Goal: Task Accomplishment & Management: Complete application form

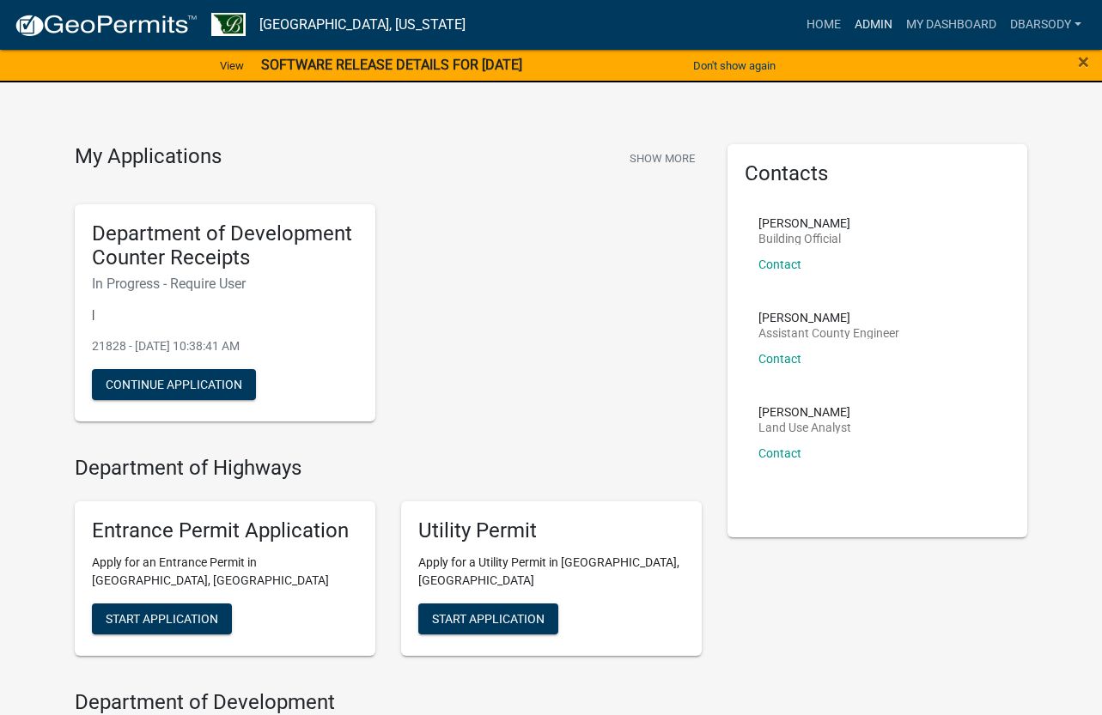
click at [890, 21] on link "Admin" at bounding box center [873, 25] width 52 height 33
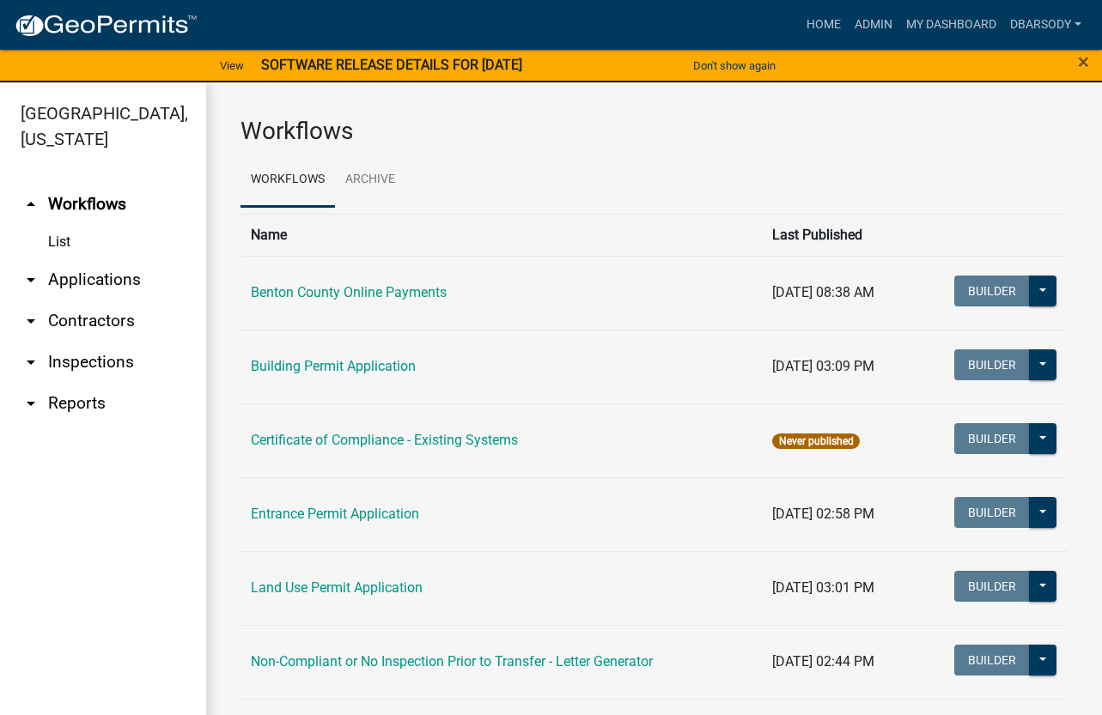
click at [89, 278] on link "arrow_drop_down Applications" at bounding box center [103, 279] width 206 height 41
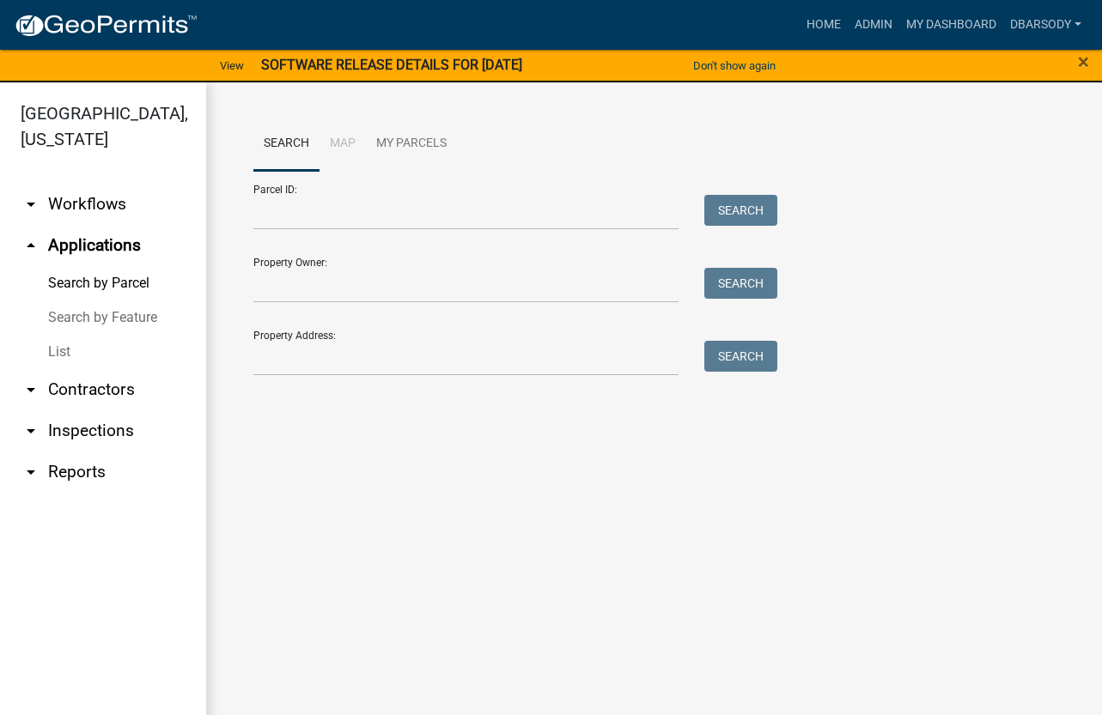
click at [65, 349] on link "List" at bounding box center [103, 352] width 206 height 34
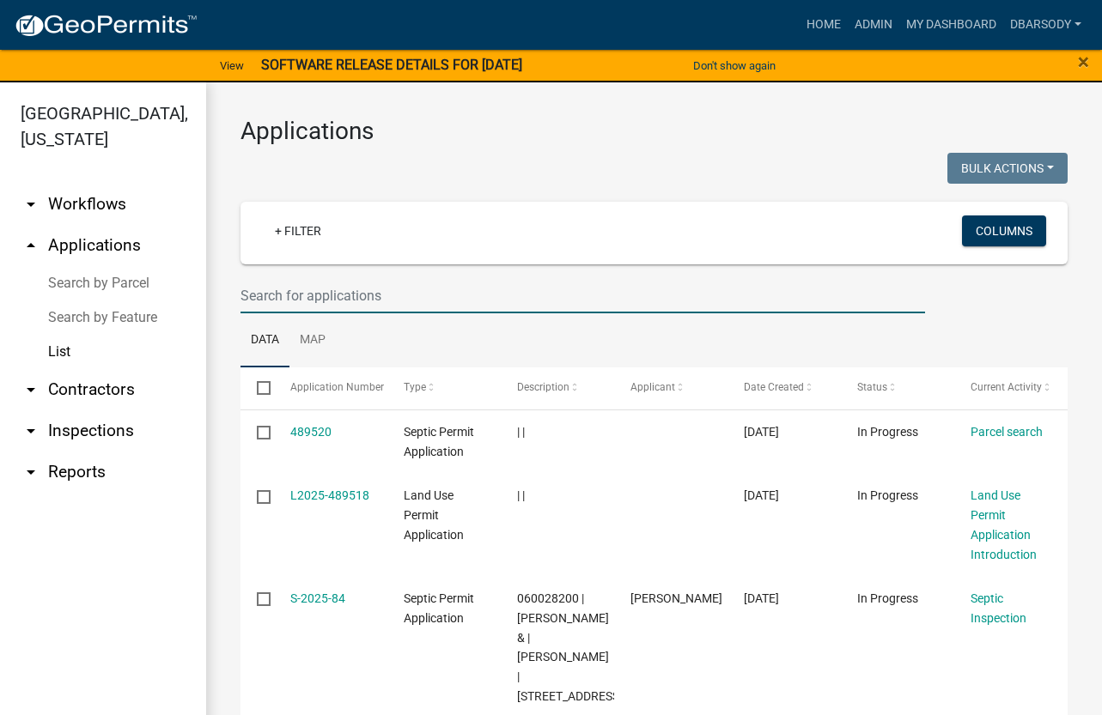
click at [246, 296] on input "text" at bounding box center [582, 295] width 684 height 35
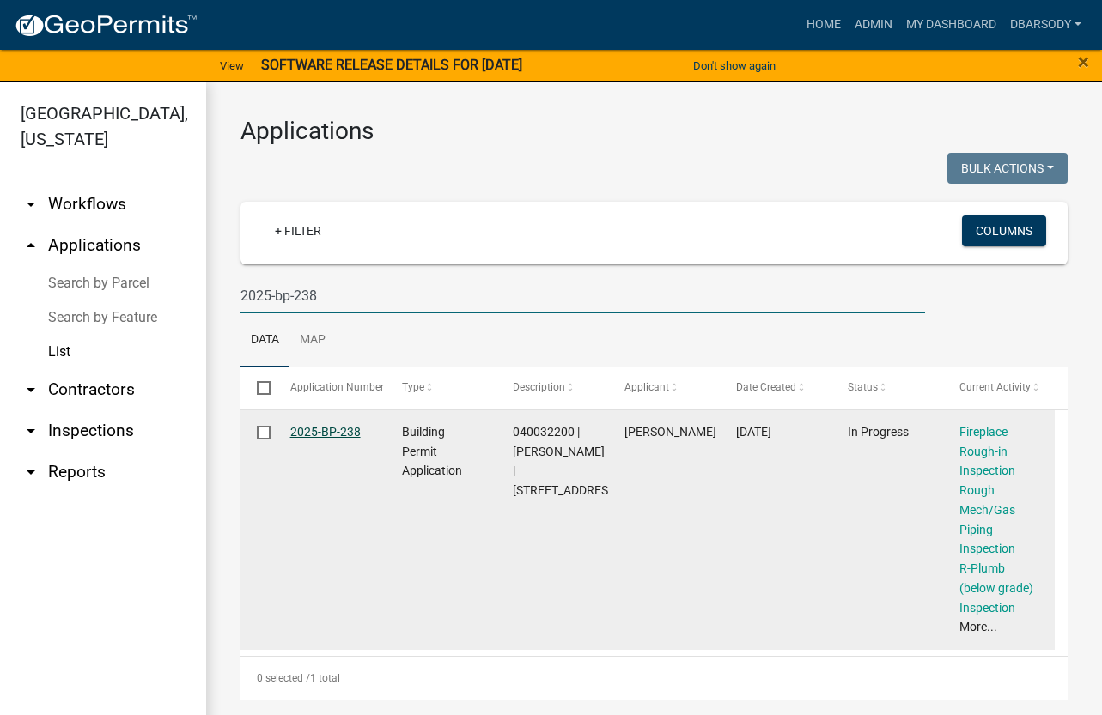
type input "2025-bp-238"
click at [319, 430] on link "2025-BP-238" at bounding box center [325, 432] width 70 height 14
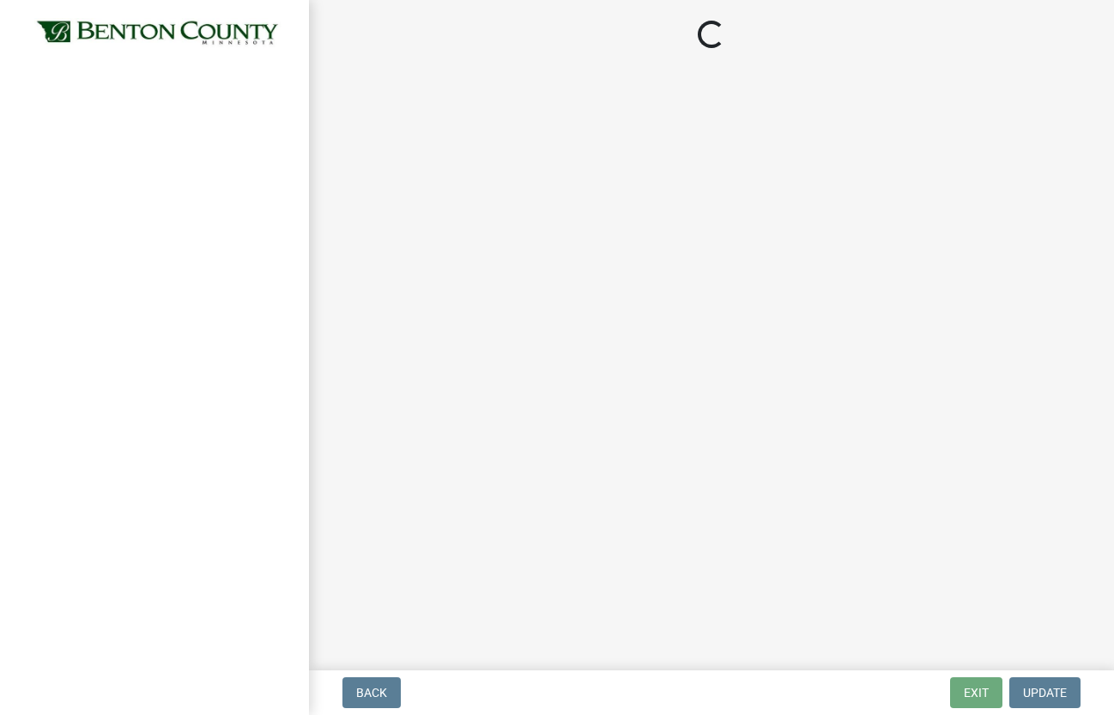
select select "17bfa135-5610-45df-8ce7-87530b7d86d4"
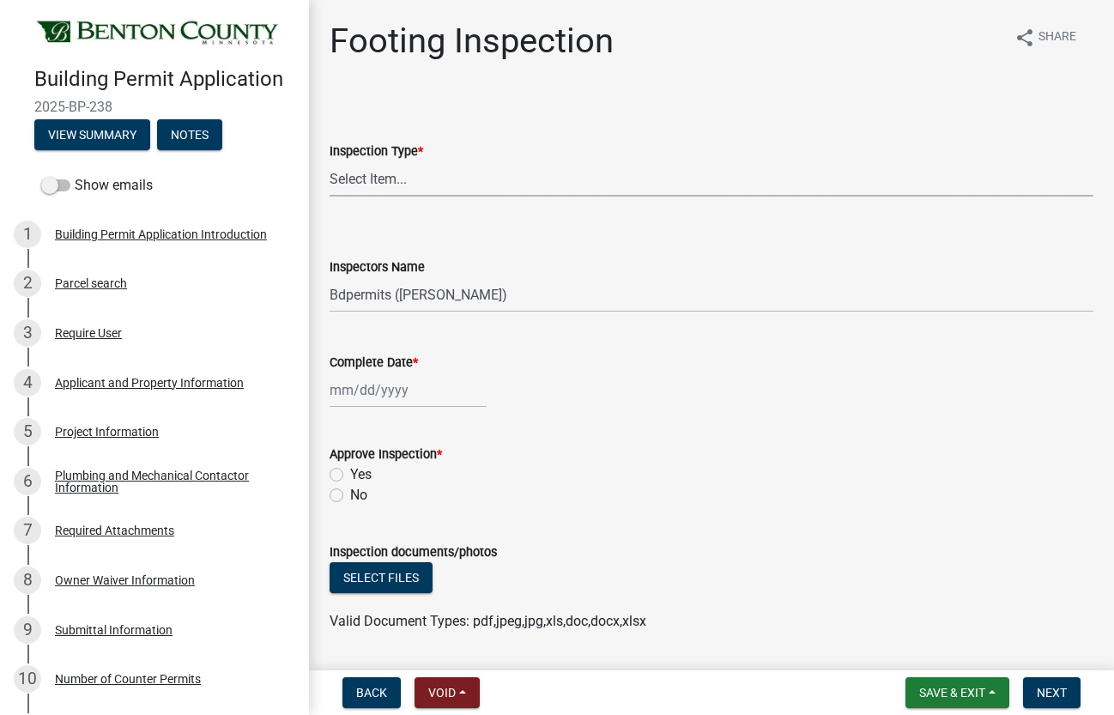
click at [380, 181] on select "Select Item... Footing" at bounding box center [712, 178] width 764 height 35
click at [330, 161] on select "Select Item... Footing" at bounding box center [712, 178] width 764 height 35
select select "3052537c-189b-4b40-976c-9c9ef3889b1a"
click at [402, 301] on select "Select Item... Bdpermits ([PERSON_NAME]) Dbarsody ([PERSON_NAME])" at bounding box center [712, 294] width 764 height 35
select select "3a981b86-5cd0-4733-9cb4-f2beb74d37be"
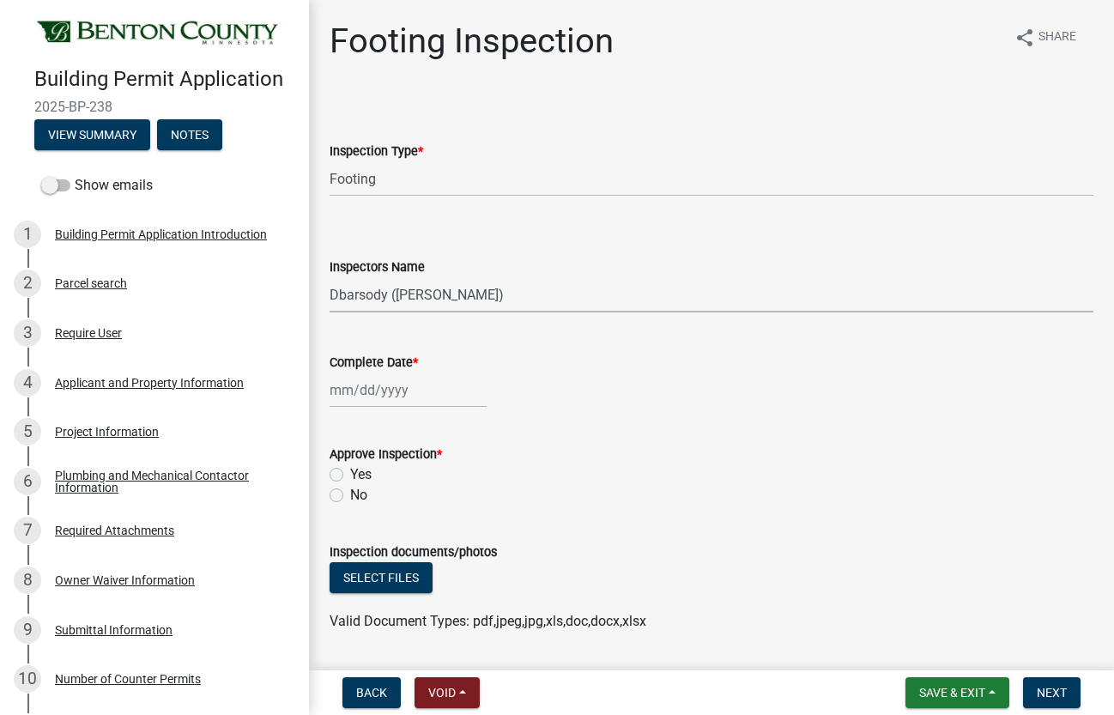
click at [330, 277] on select "Select Item... Bdpermits ([PERSON_NAME]) Dbarsody ([PERSON_NAME])" at bounding box center [712, 294] width 764 height 35
click at [379, 394] on div at bounding box center [408, 390] width 157 height 35
select select "10"
select select "2025"
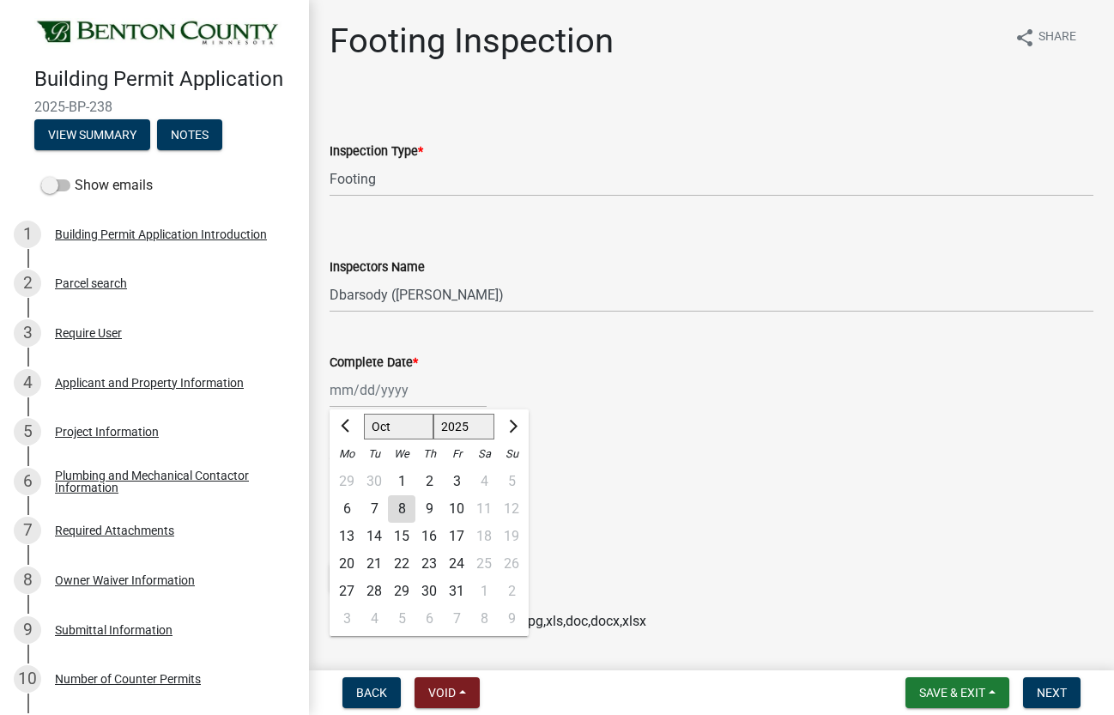
click at [347, 507] on div "6" at bounding box center [346, 508] width 27 height 27
type input "[DATE]"
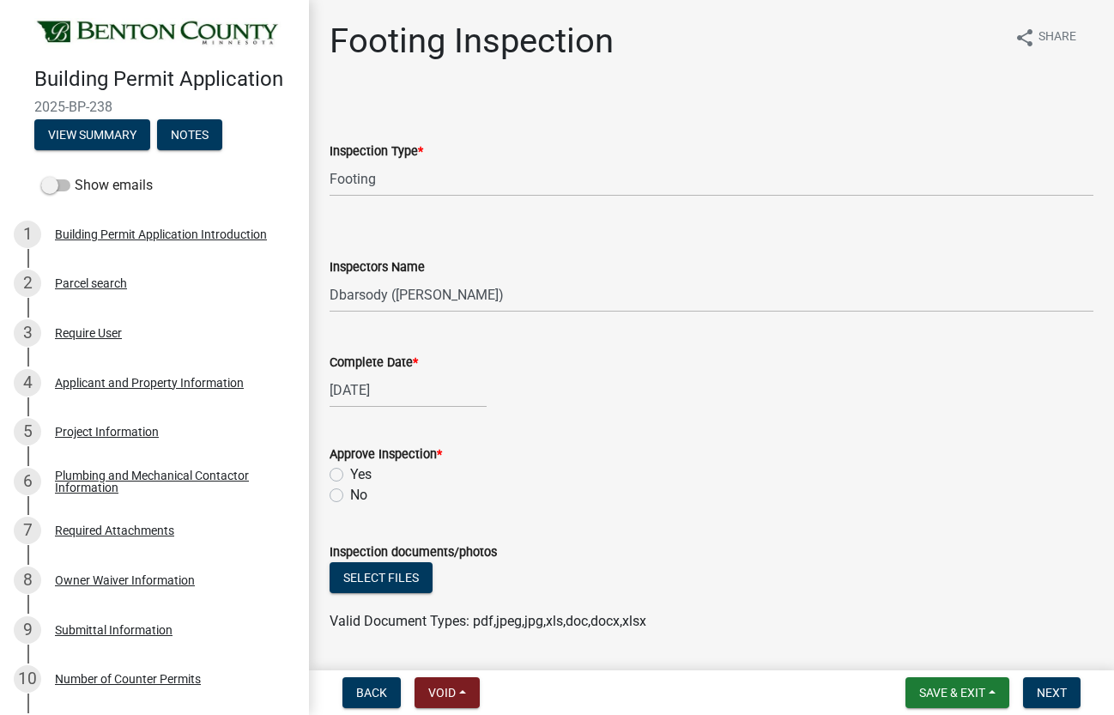
click at [350, 474] on label "Yes" at bounding box center [360, 474] width 21 height 21
click at [350, 474] on input "Yes" at bounding box center [355, 469] width 11 height 11
radio input "true"
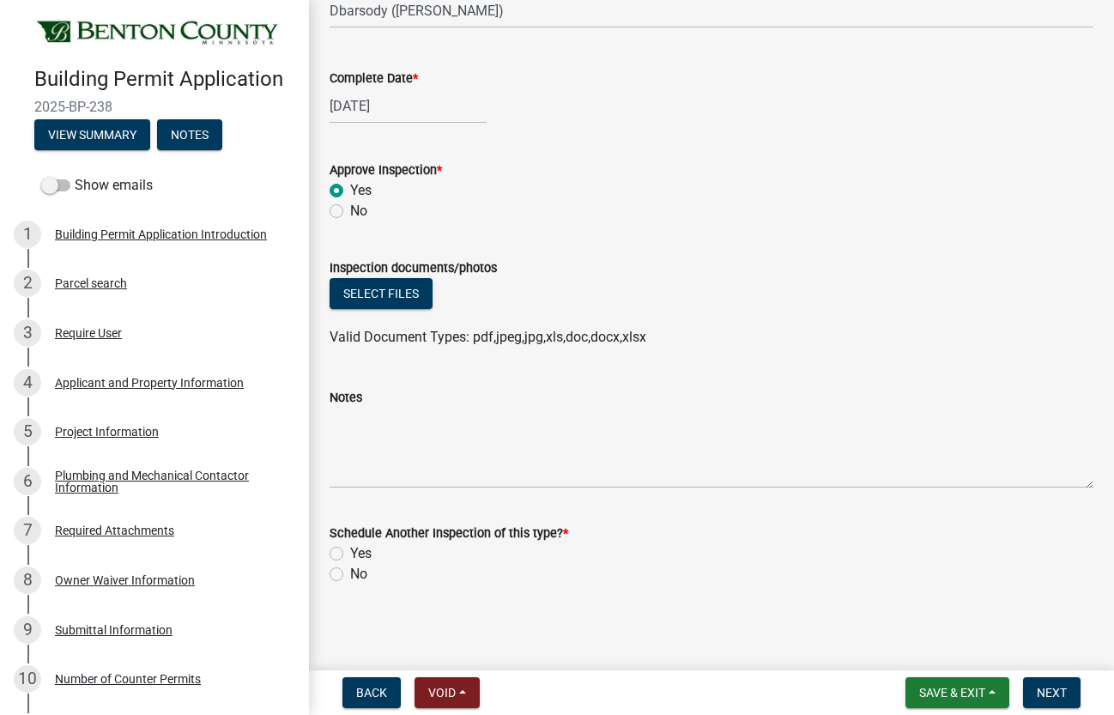
scroll to position [288, 0]
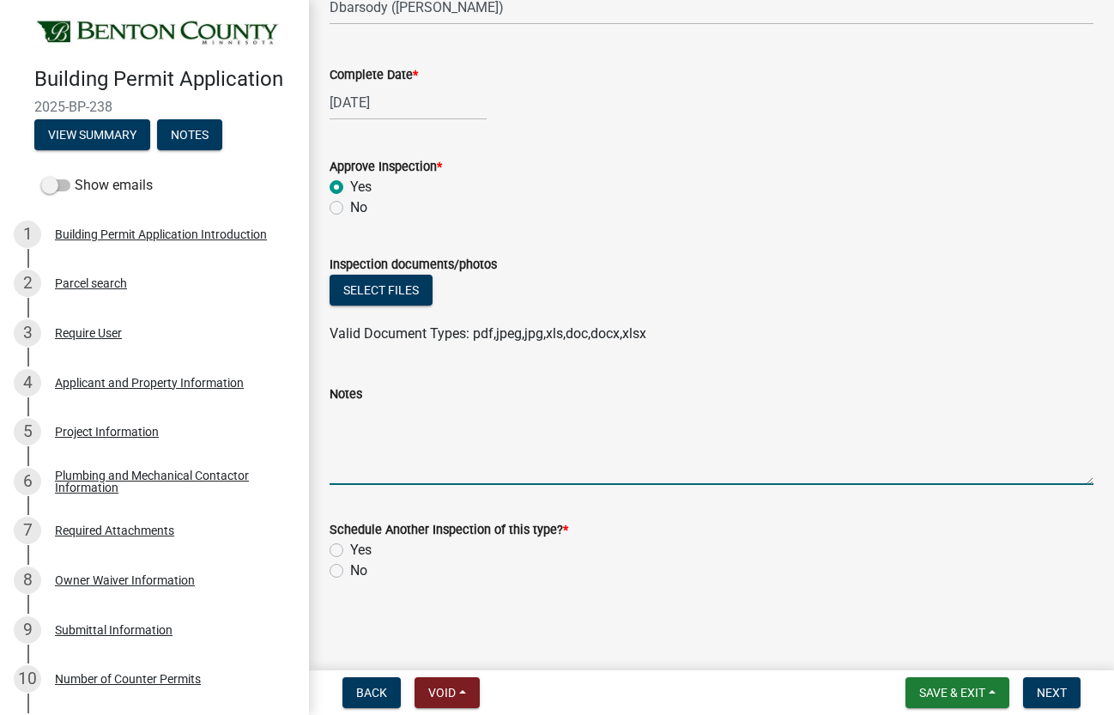
click at [344, 422] on textarea "Notes" at bounding box center [712, 444] width 764 height 81
type textarea "slab for moved garage only - ok."
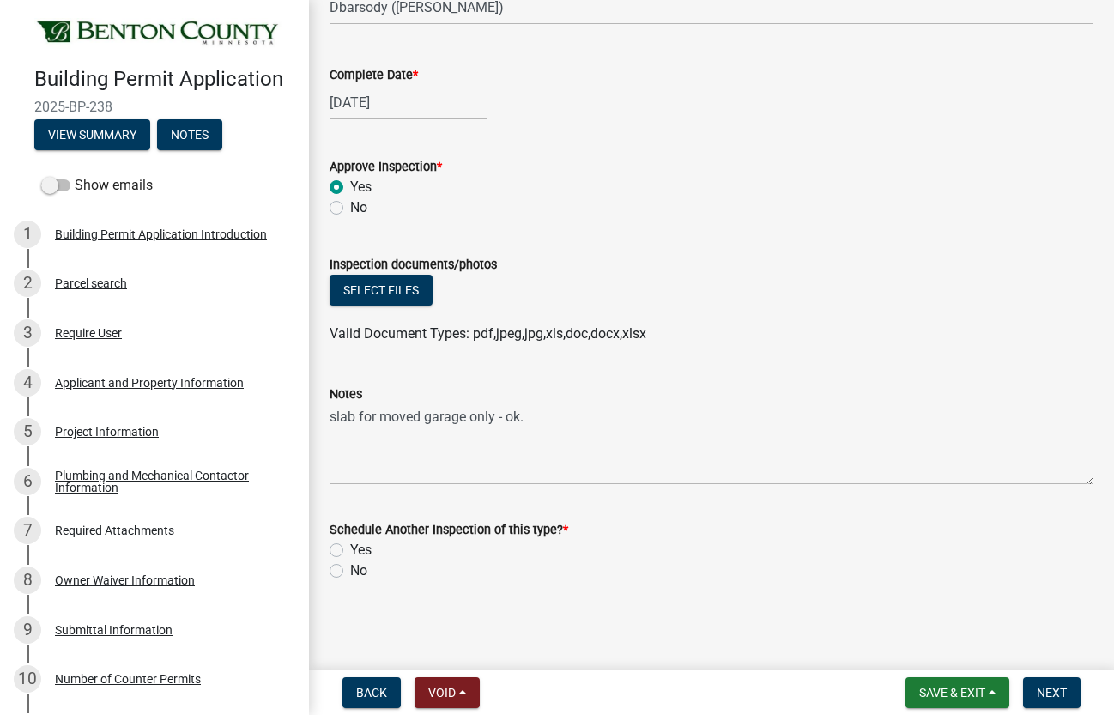
click at [350, 549] on label "Yes" at bounding box center [360, 550] width 21 height 21
click at [350, 549] on input "Yes" at bounding box center [355, 545] width 11 height 11
radio input "true"
click at [1055, 689] on span "Next" at bounding box center [1052, 693] width 30 height 14
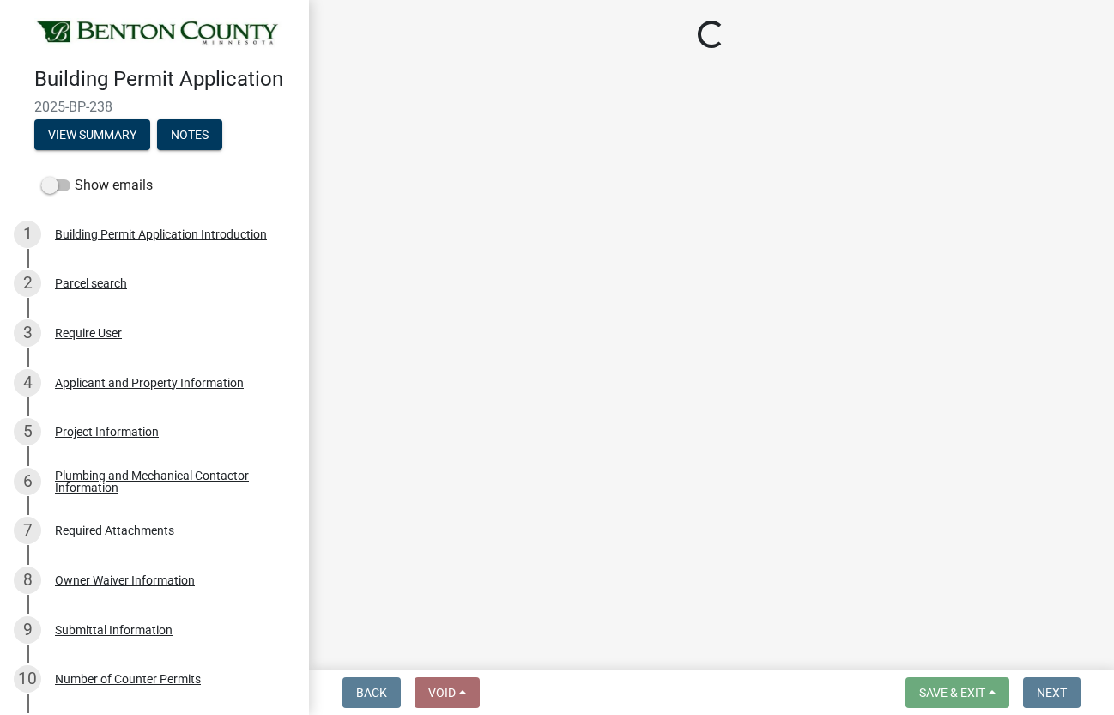
select select "17bfa135-5610-45df-8ce7-87530b7d86d4"
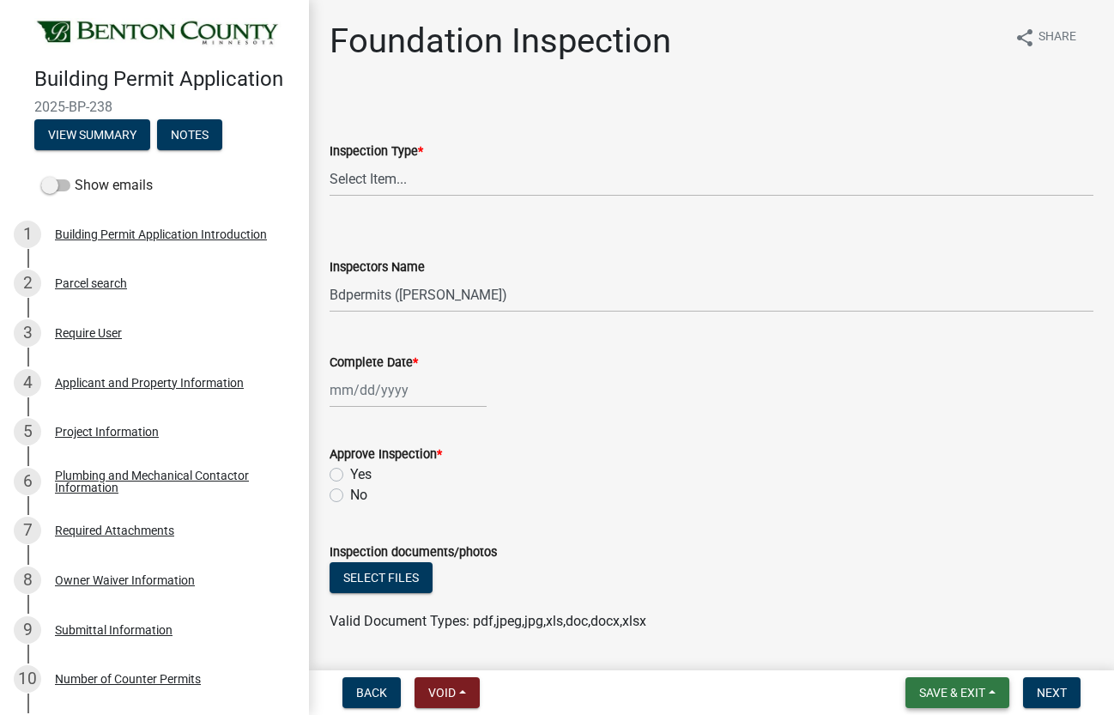
click at [944, 689] on span "Save & Exit" at bounding box center [953, 693] width 66 height 14
click at [933, 655] on button "Save & Exit" at bounding box center [940, 648] width 137 height 41
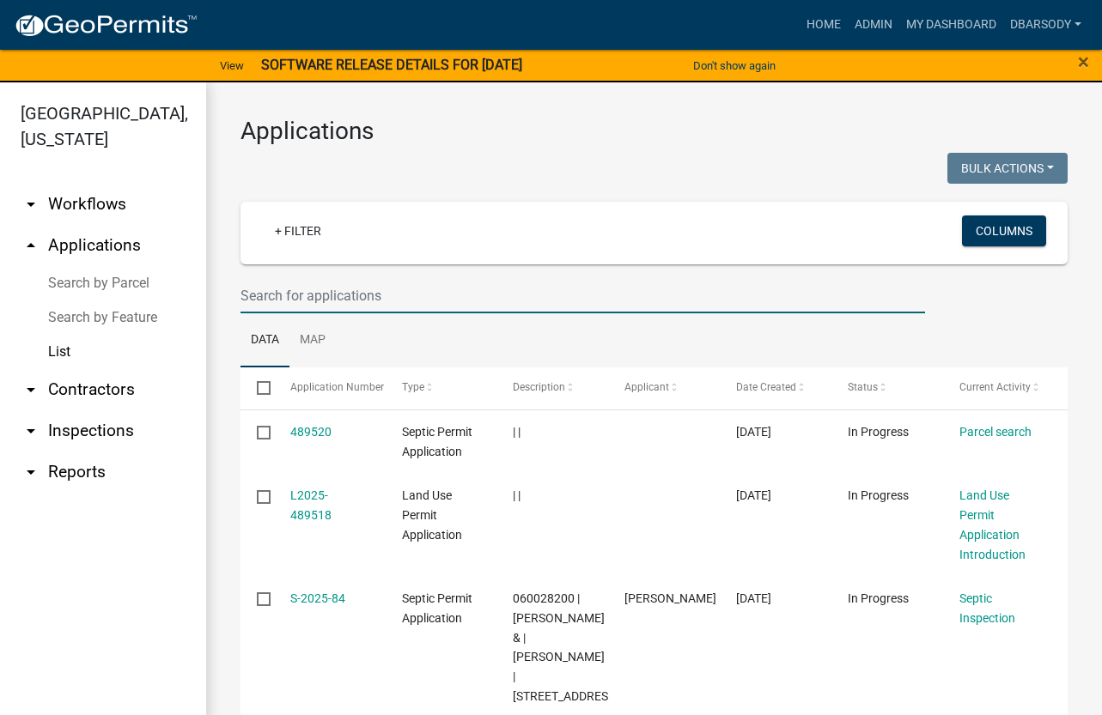
click at [277, 294] on input "text" at bounding box center [582, 295] width 684 height 35
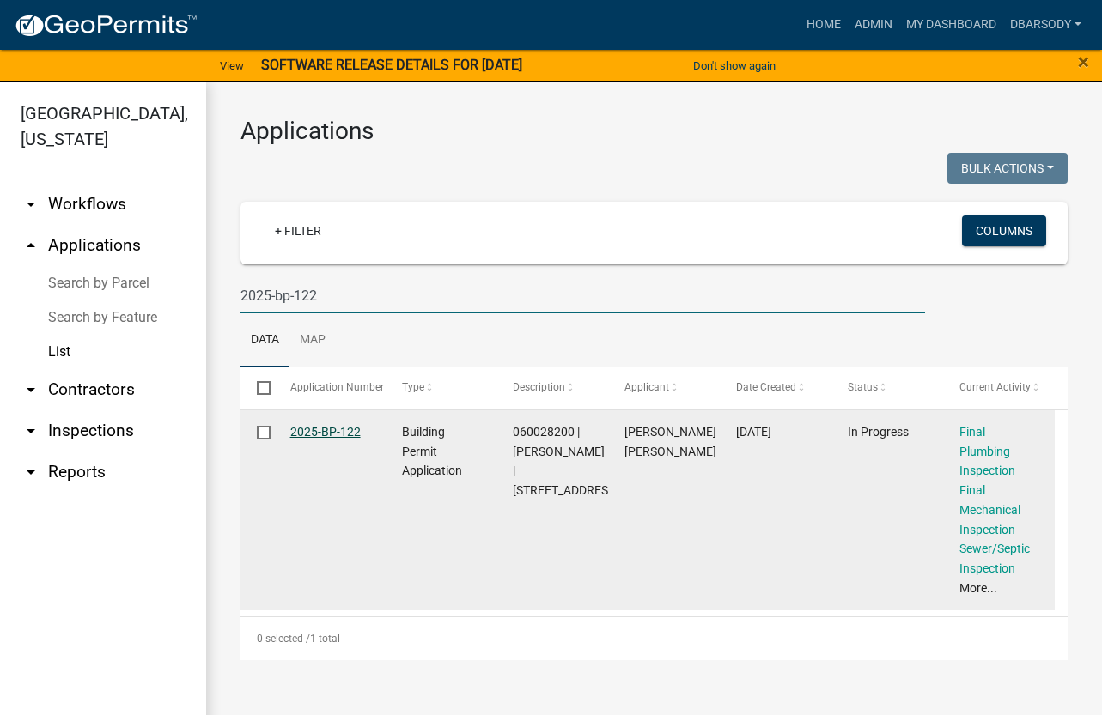
type input "2025-bp-122"
click at [331, 432] on link "2025-BP-122" at bounding box center [325, 432] width 70 height 14
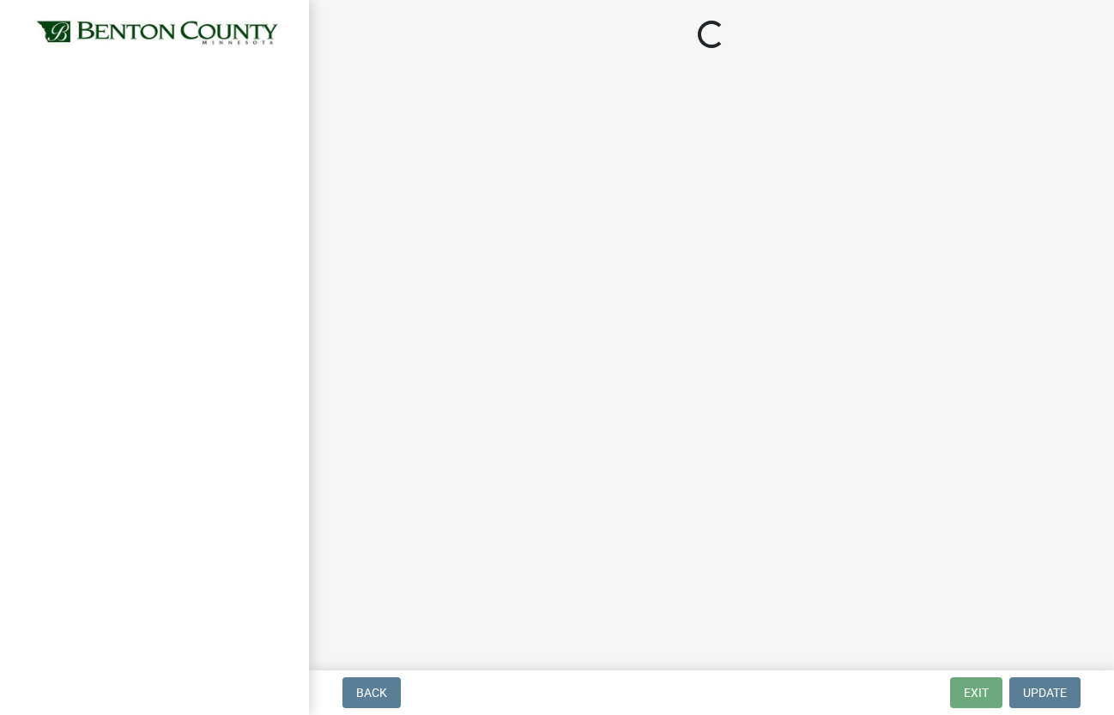
select select "17bfa135-5610-45df-8ce7-87530b7d86d4"
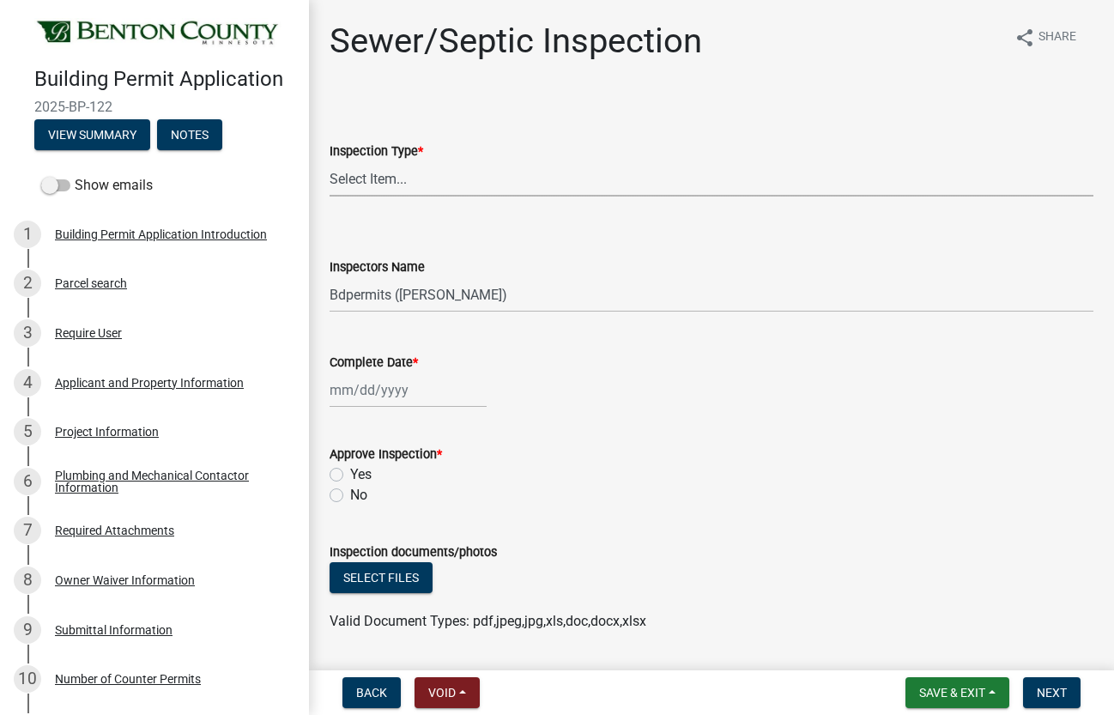
click at [375, 178] on select "Select Item... Sewer/Septic" at bounding box center [712, 178] width 764 height 35
click at [330, 161] on select "Select Item... Sewer/Septic" at bounding box center [712, 178] width 764 height 35
select select "9289ceeb-60d1-44fa-9434-2c03c90a6ca3"
click at [341, 292] on select "Select Item... Bdpermits ([PERSON_NAME]) Dbarsody ([PERSON_NAME])" at bounding box center [712, 294] width 764 height 35
select select "3a981b86-5cd0-4733-9cb4-f2beb74d37be"
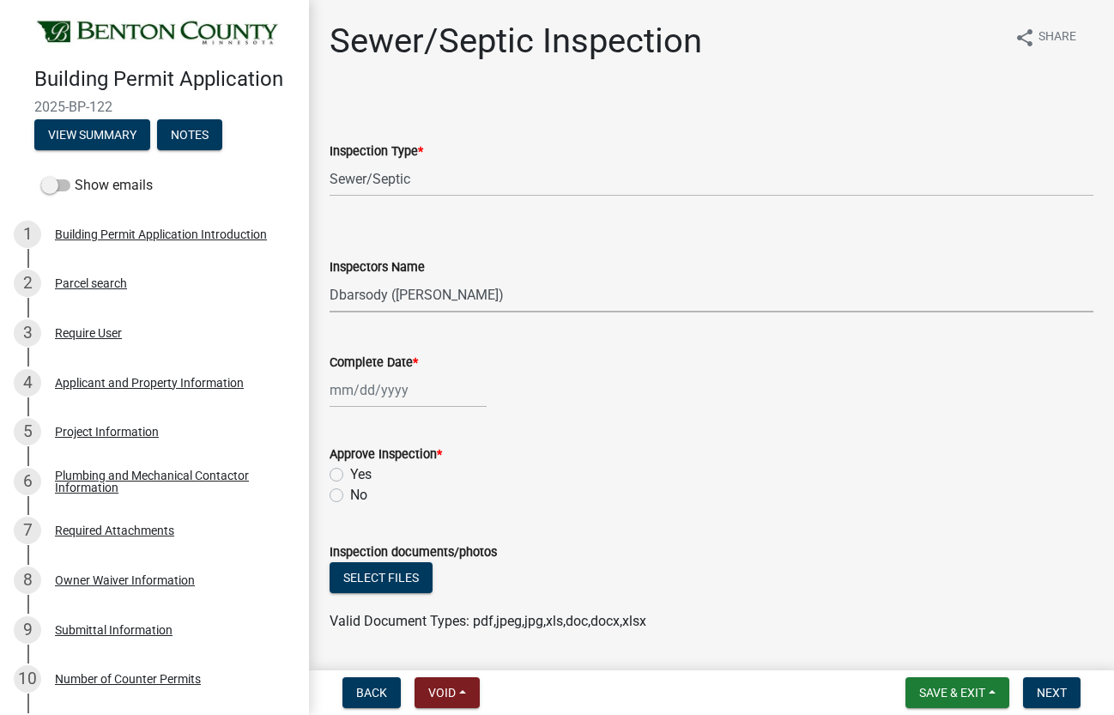
click at [330, 277] on select "Select Item... Bdpermits ([PERSON_NAME]) Dbarsody ([PERSON_NAME])" at bounding box center [712, 294] width 764 height 35
select select "10"
select select "2025"
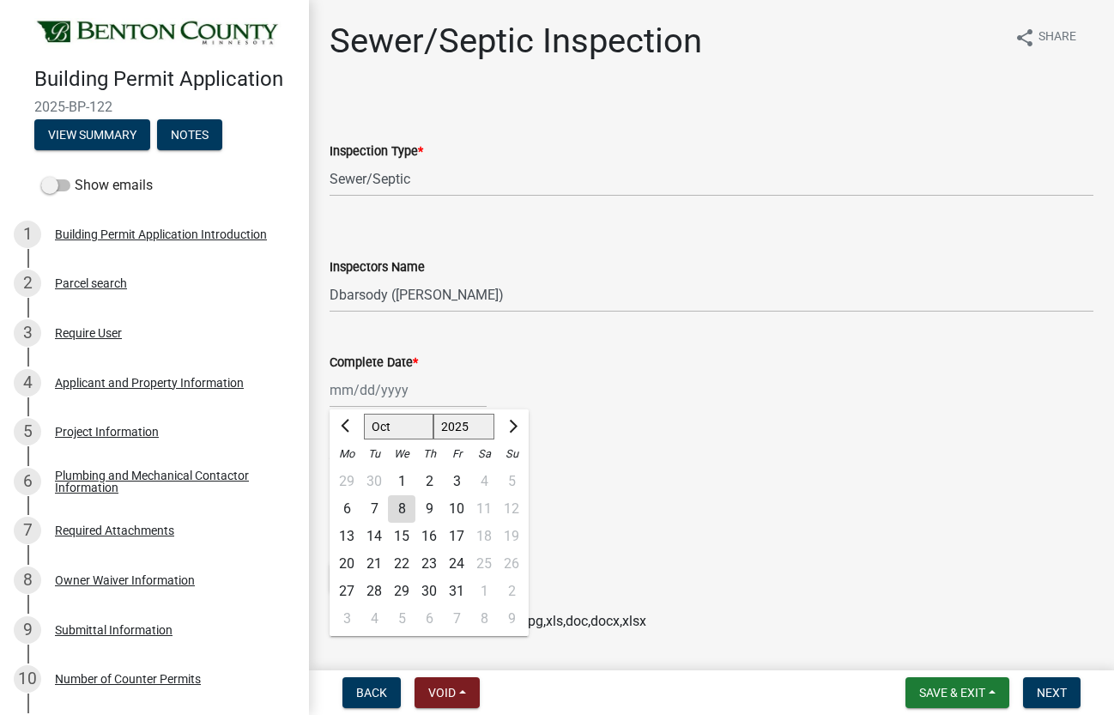
click at [354, 392] on div "[PERSON_NAME] Feb Mar Apr [PERSON_NAME][DATE] Oct Nov [DATE] 1526 1527 1528 152…" at bounding box center [408, 390] width 157 height 35
click at [399, 504] on div "8" at bounding box center [401, 508] width 27 height 27
type input "[DATE]"
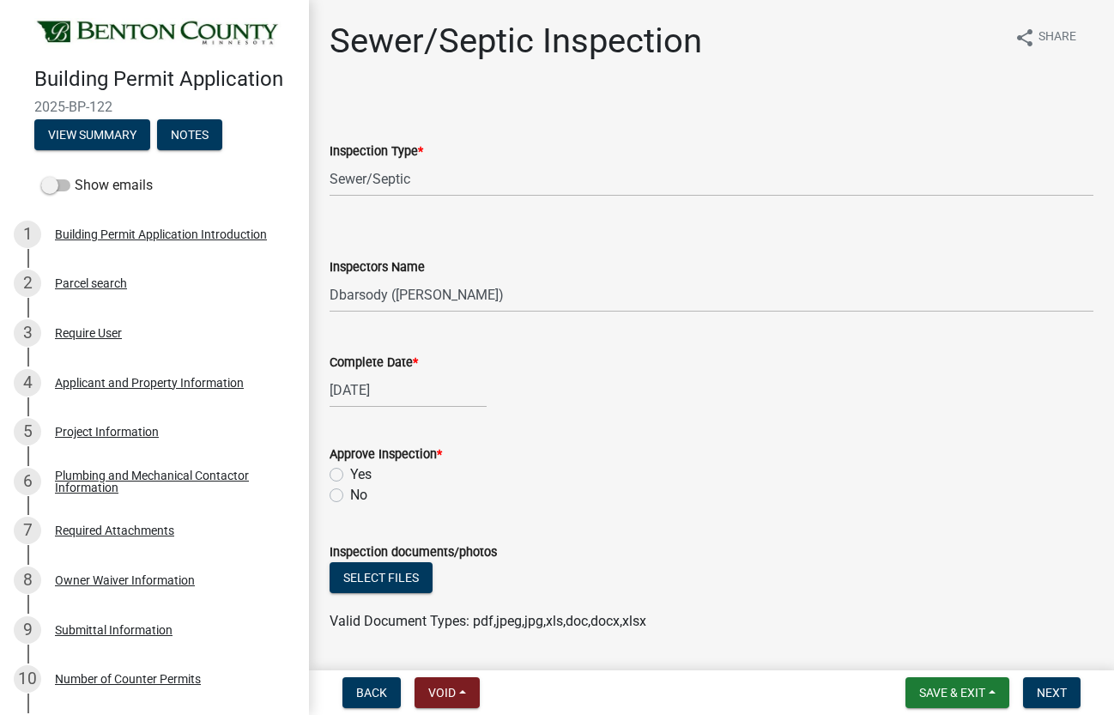
click at [350, 470] on label "Yes" at bounding box center [360, 474] width 21 height 21
click at [350, 470] on input "Yes" at bounding box center [355, 469] width 11 height 11
radio input "true"
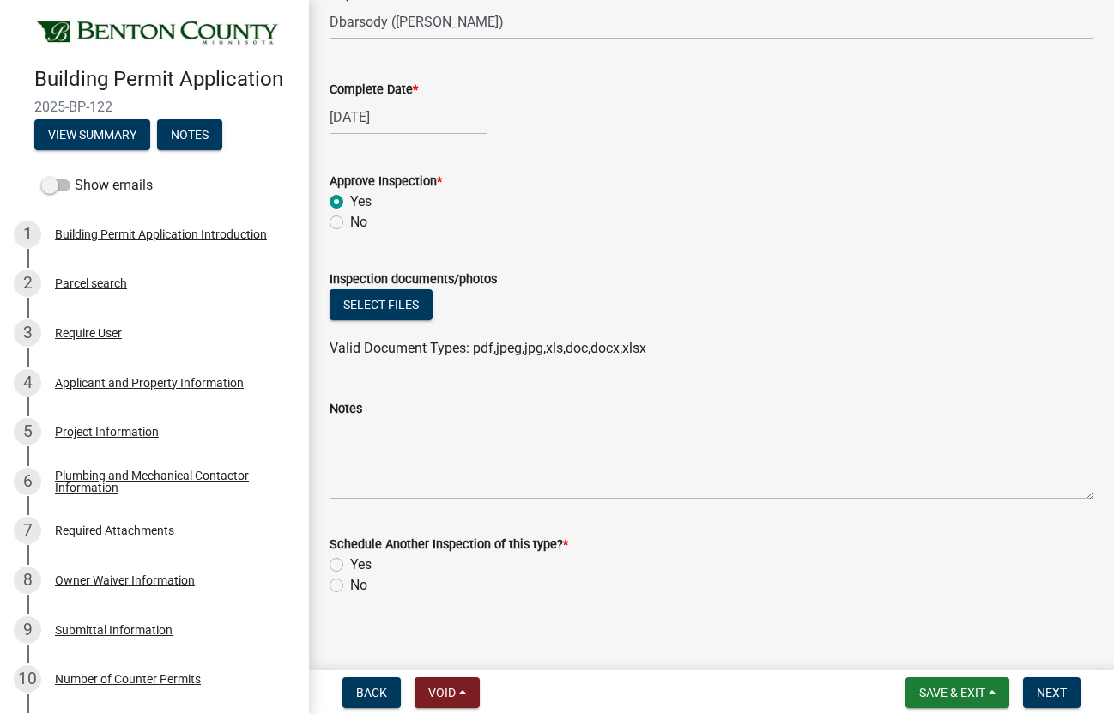
scroll to position [288, 0]
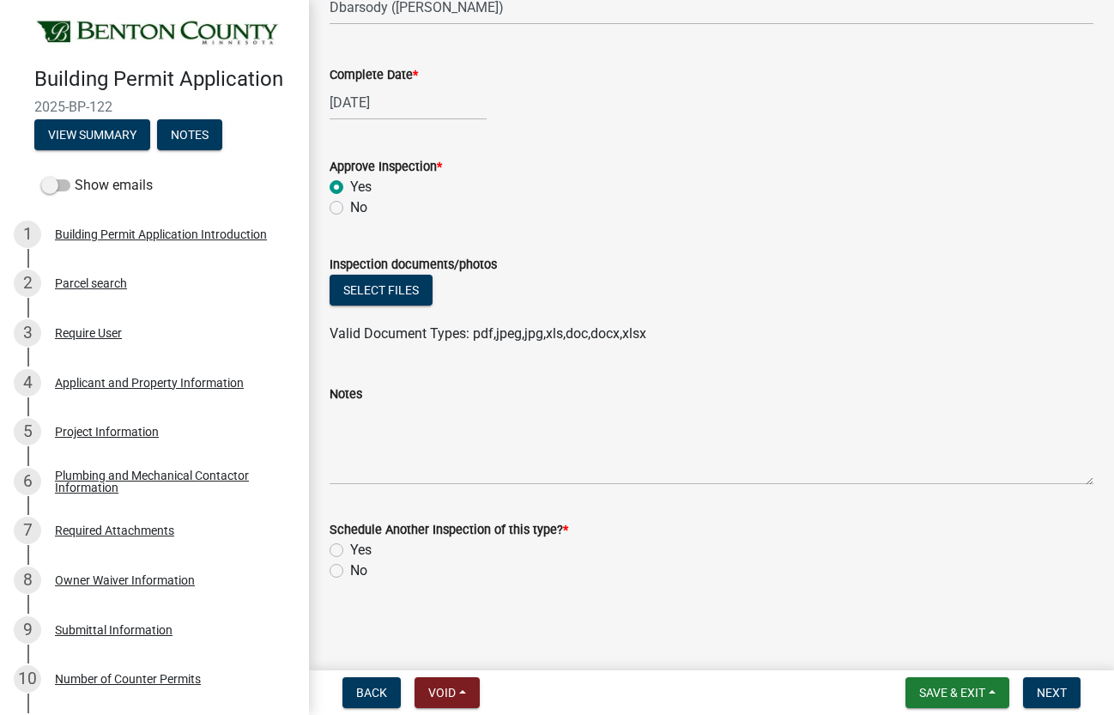
click at [350, 574] on label "No" at bounding box center [358, 571] width 17 height 21
click at [350, 572] on input "No" at bounding box center [355, 566] width 11 height 11
radio input "true"
click at [1051, 690] on span "Next" at bounding box center [1052, 693] width 30 height 14
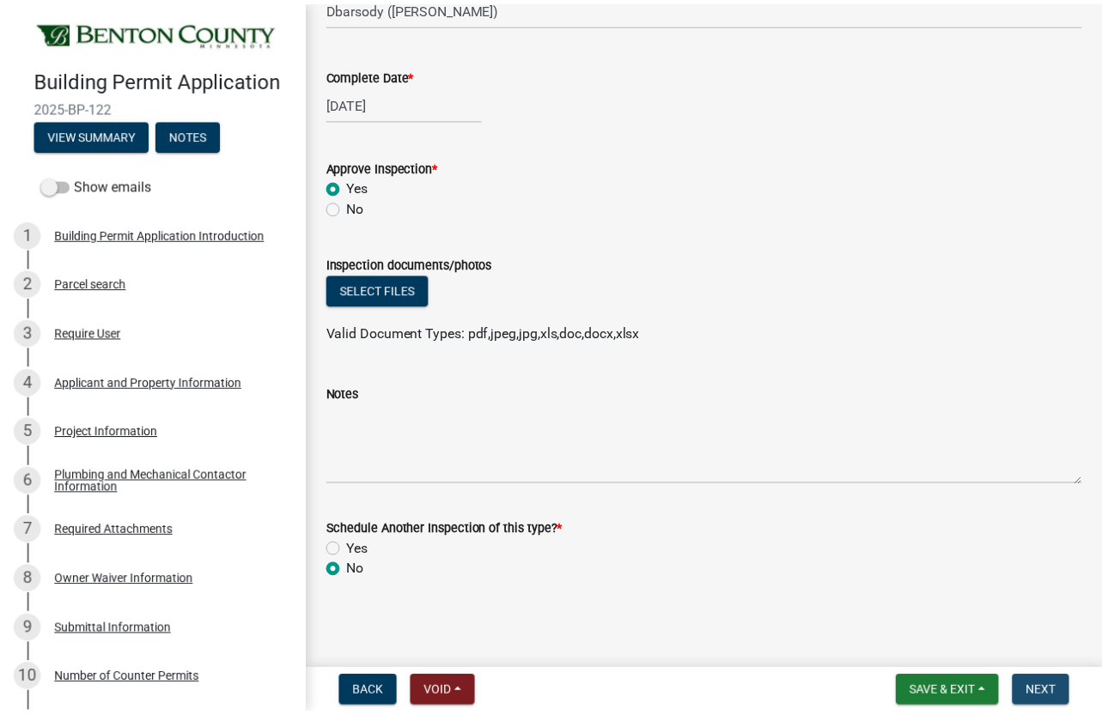
scroll to position [0, 0]
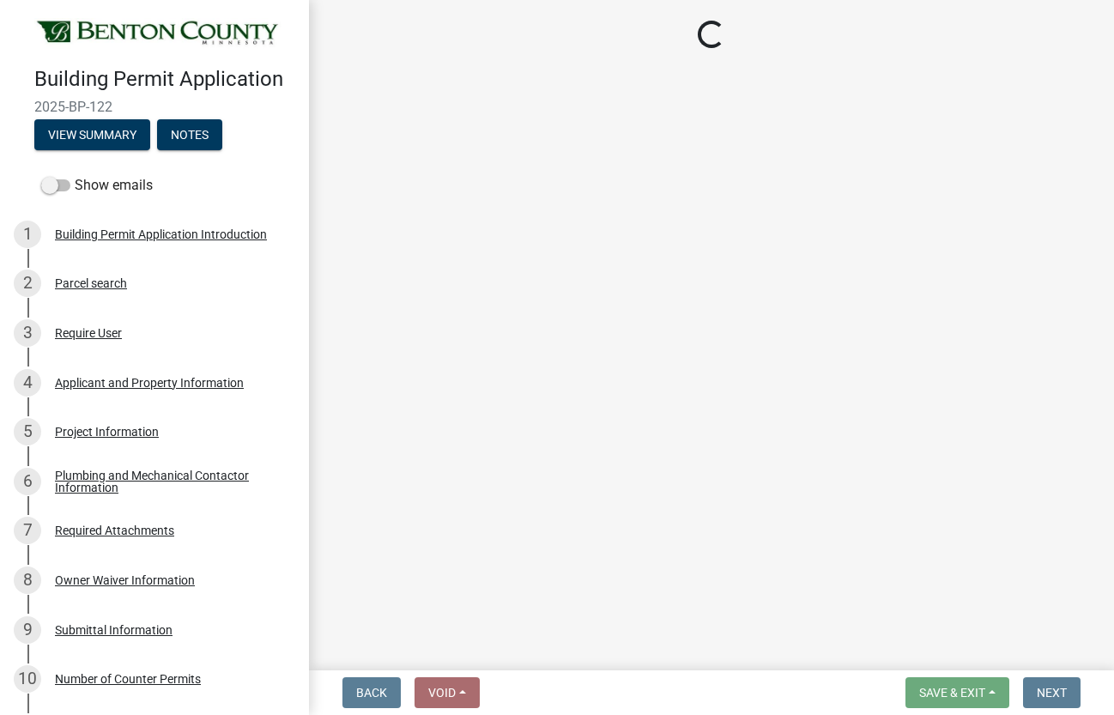
select select "17bfa135-5610-45df-8ce7-87530b7d86d4"
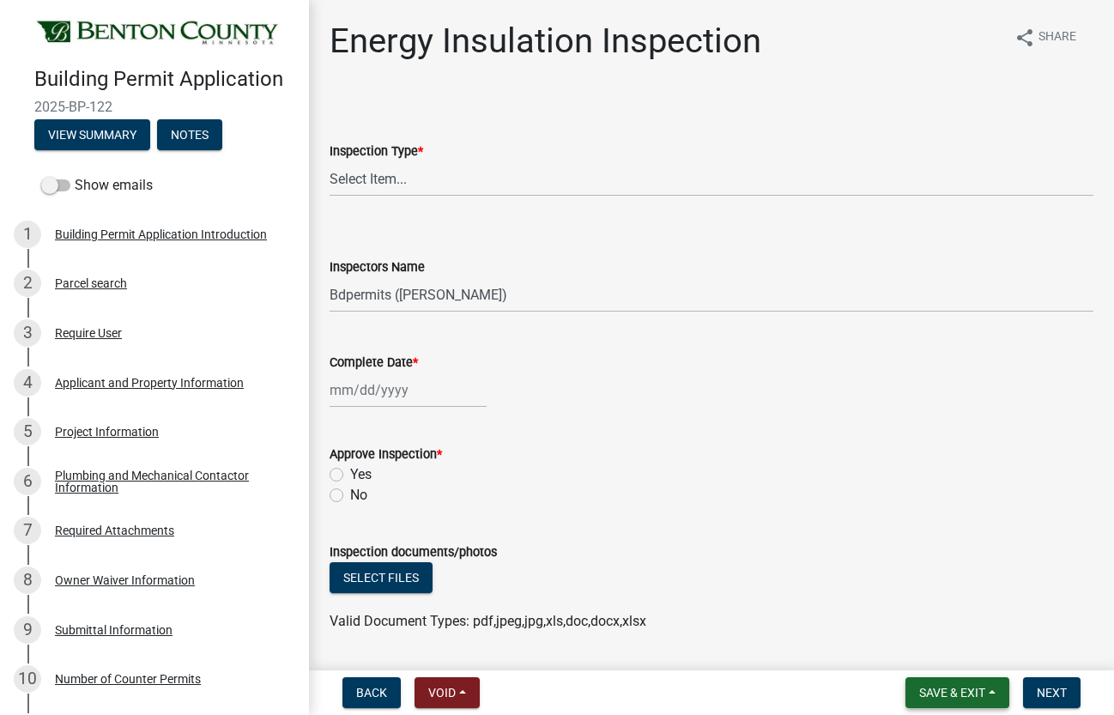
click at [934, 686] on span "Save & Exit" at bounding box center [953, 693] width 66 height 14
click at [913, 647] on button "Save & Exit" at bounding box center [940, 648] width 137 height 41
